Goal: Information Seeking & Learning: Learn about a topic

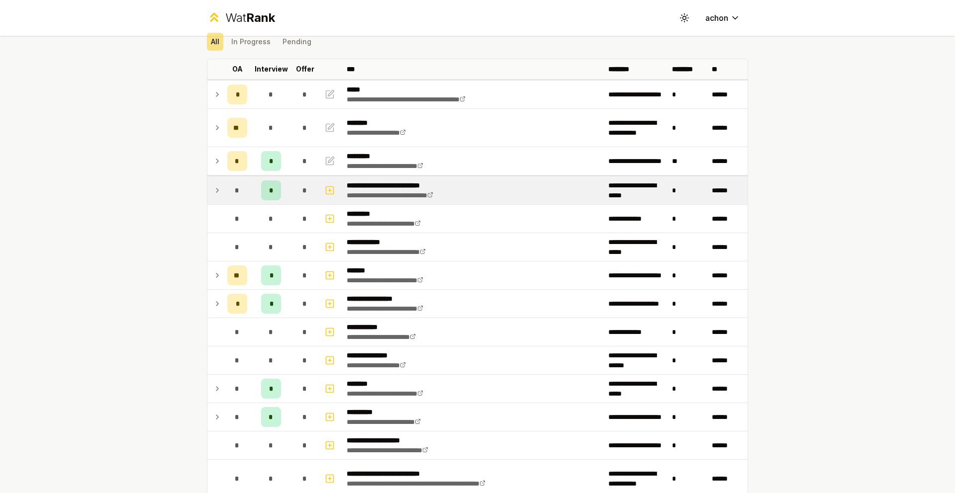
scroll to position [62, 0]
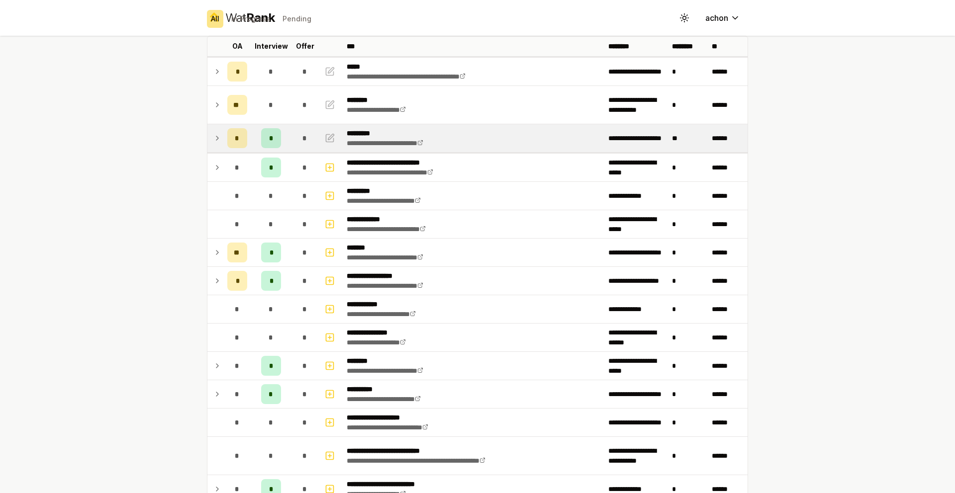
click at [219, 135] on tr "**********" at bounding box center [477, 138] width 540 height 28
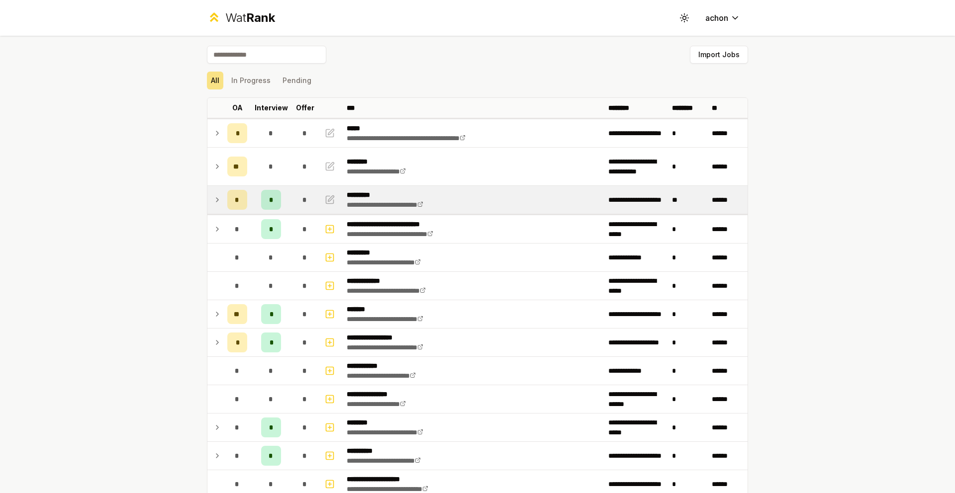
click at [213, 197] on icon at bounding box center [217, 200] width 8 height 12
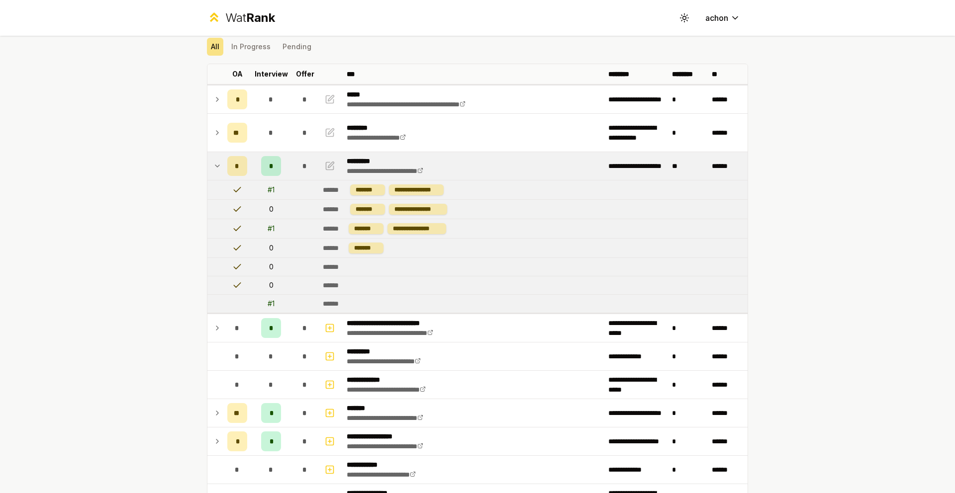
scroll to position [34, 0]
click at [214, 168] on icon at bounding box center [217, 166] width 8 height 12
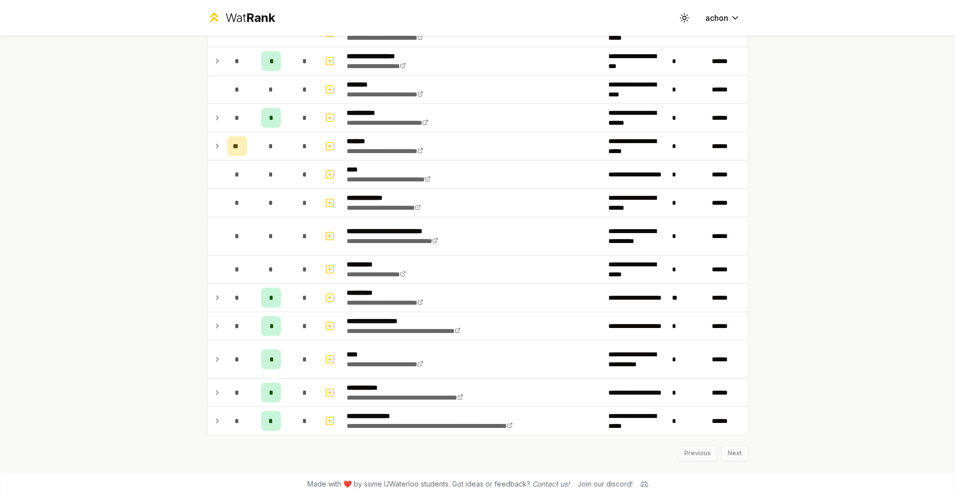
scroll to position [1155, 0]
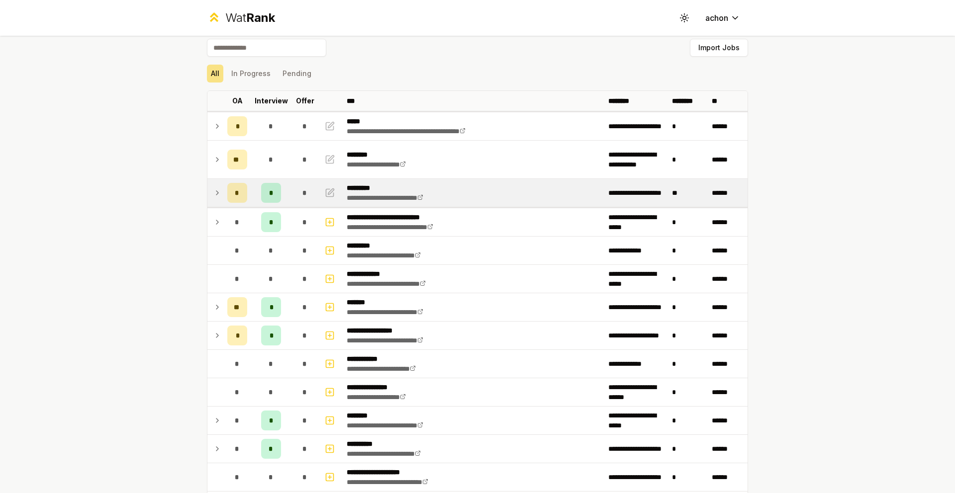
scroll to position [9, 0]
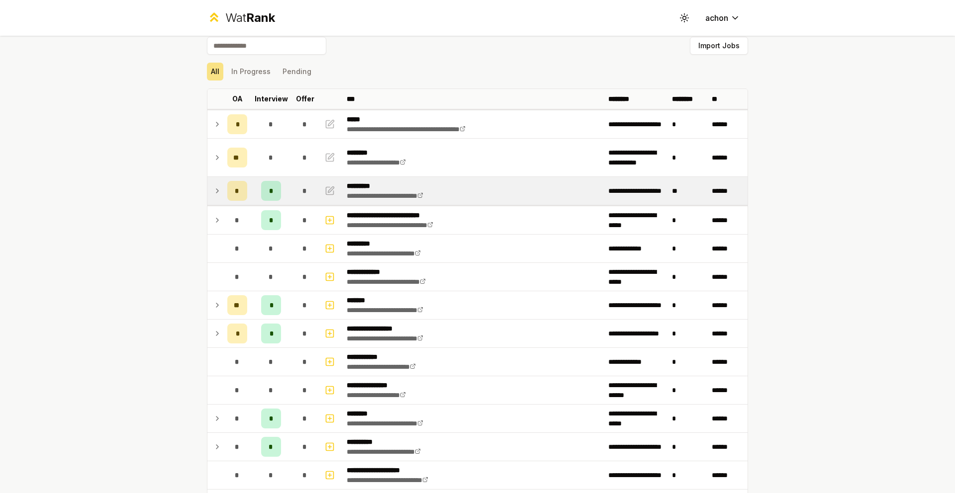
click at [213, 192] on icon at bounding box center [217, 191] width 8 height 12
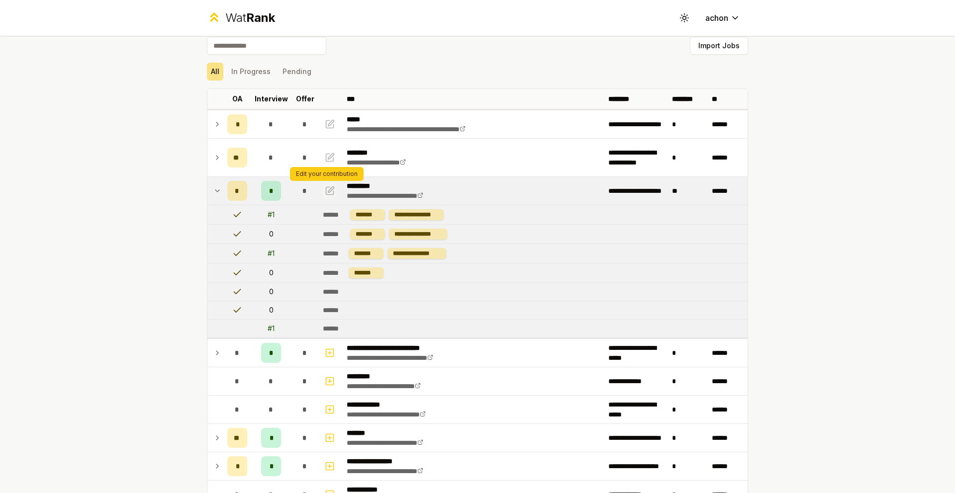
click at [325, 187] on icon "button" at bounding box center [330, 191] width 10 height 12
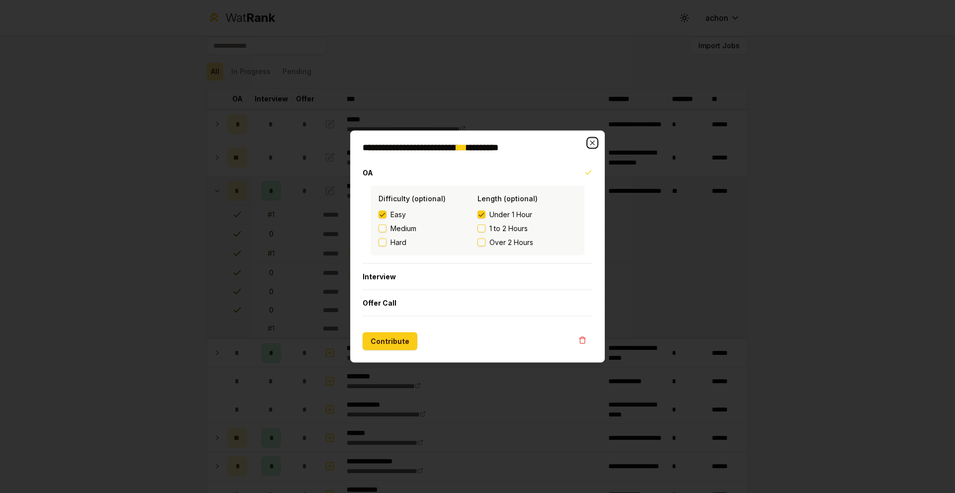
click at [593, 139] on icon "button" at bounding box center [592, 143] width 8 height 8
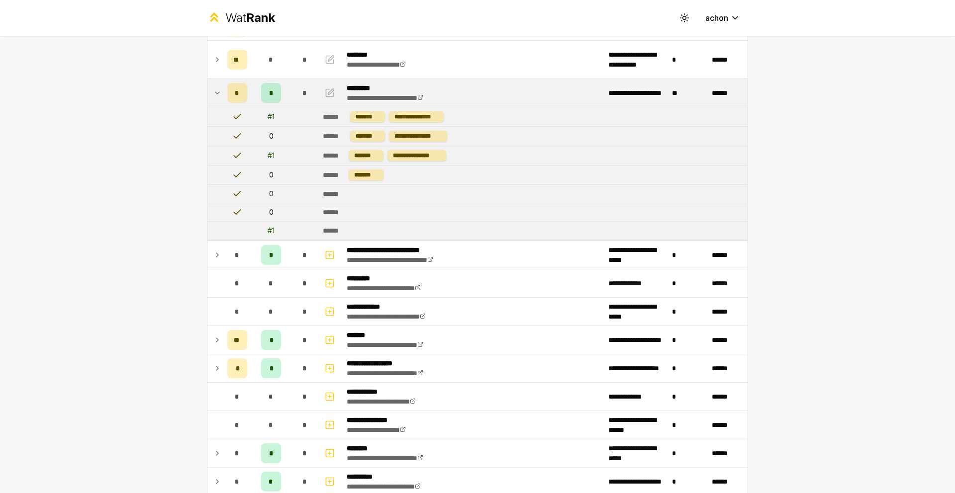
scroll to position [142, 0]
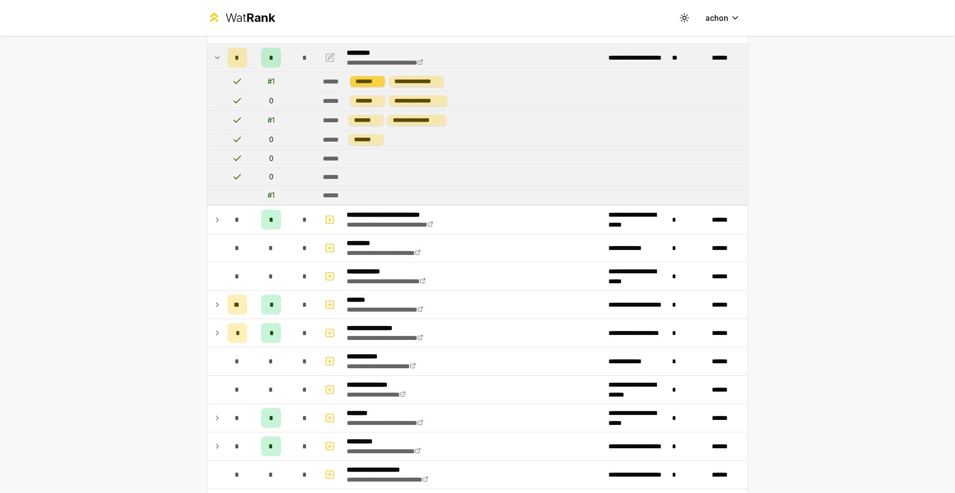
click at [361, 77] on div "*******" at bounding box center [367, 81] width 35 height 11
click at [335, 82] on div "******" at bounding box center [334, 82] width 23 height 10
click at [254, 82] on td "# 1" at bounding box center [271, 81] width 40 height 19
click at [269, 82] on div "# 1" at bounding box center [270, 82] width 7 height 10
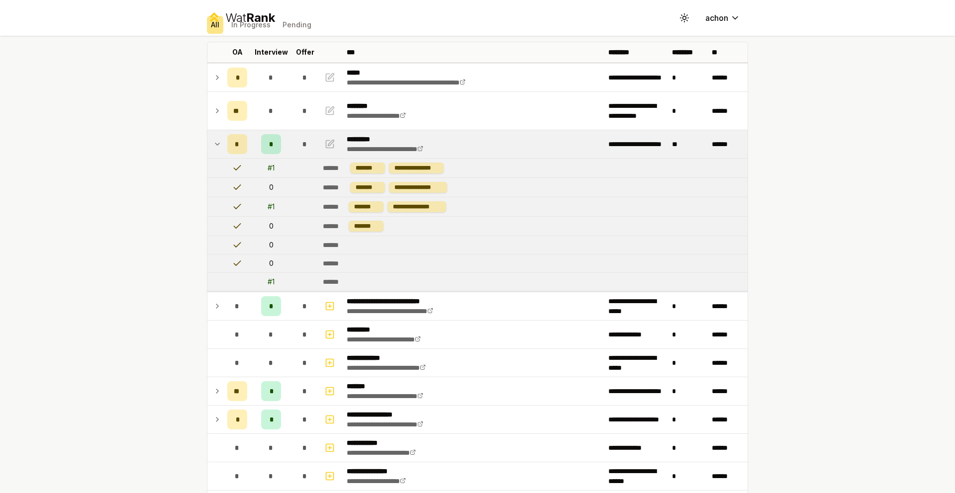
scroll to position [0, 0]
